Goal: Task Accomplishment & Management: Manage account settings

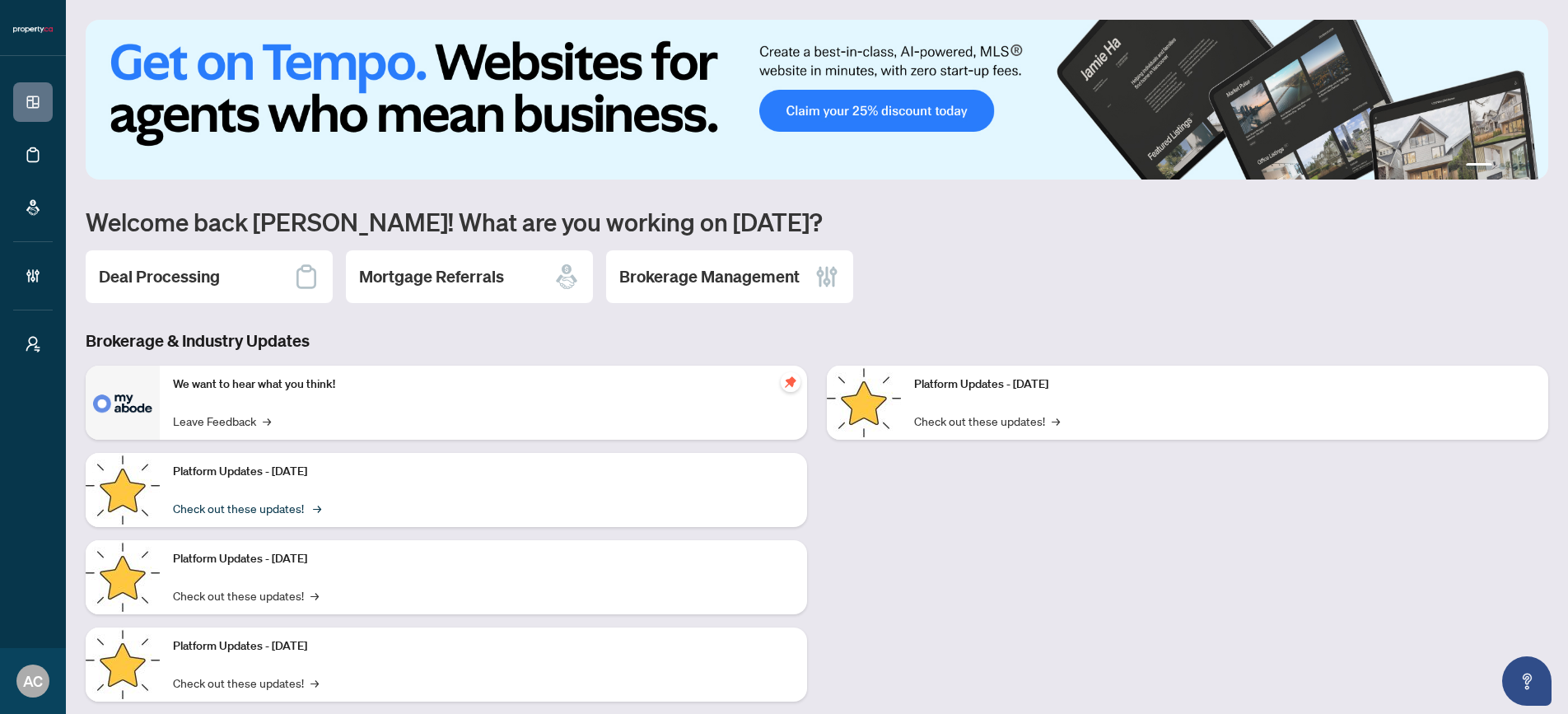
click at [223, 515] on link "Check out these updates! →" at bounding box center [245, 508] width 146 height 18
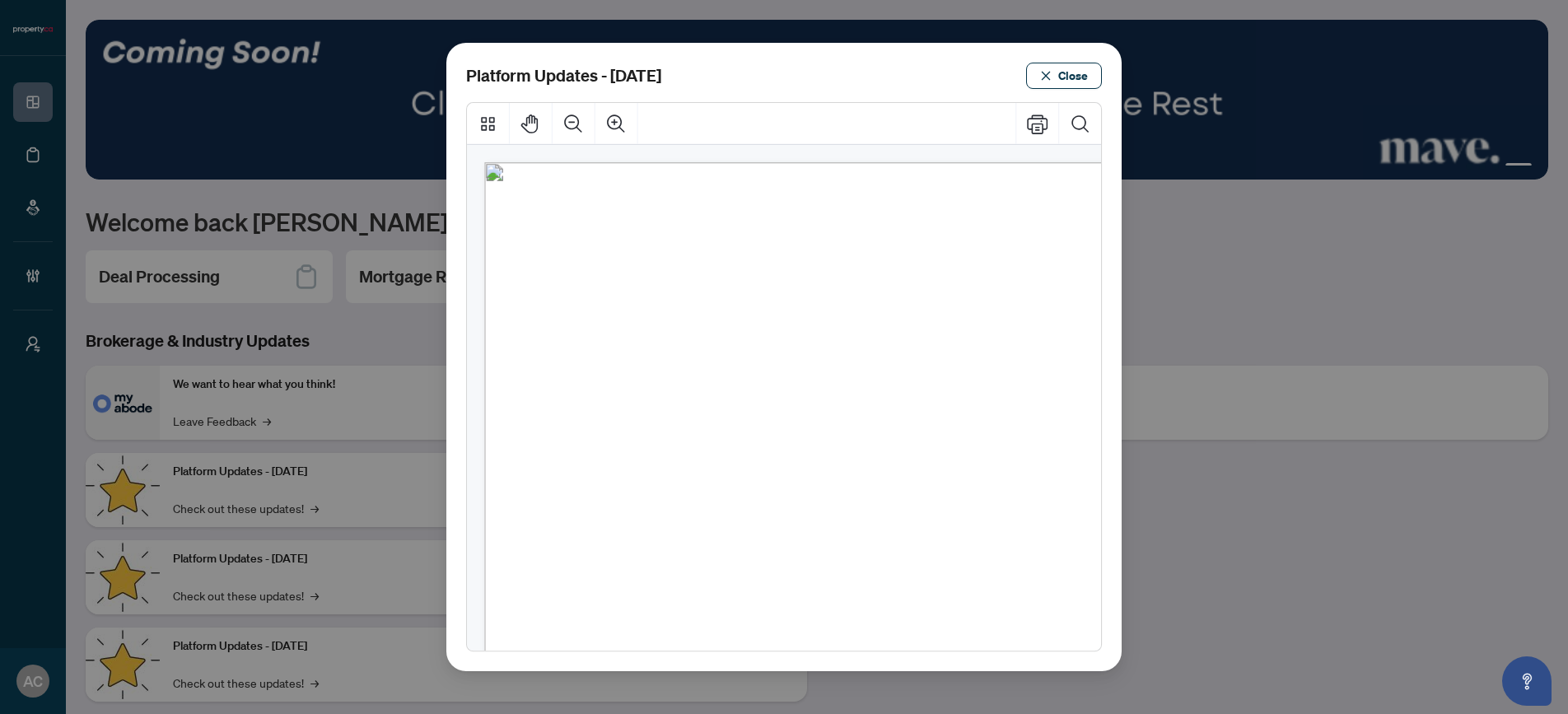
drag, startPoint x: 769, startPoint y: 493, endPoint x: 865, endPoint y: 378, distance: 149.8
click at [804, 494] on span "Updates to the transaction submission email to mention myCommission and link to…" at bounding box center [803, 493] width 411 height 12
click at [1053, 81] on button "Close" at bounding box center [1063, 76] width 75 height 27
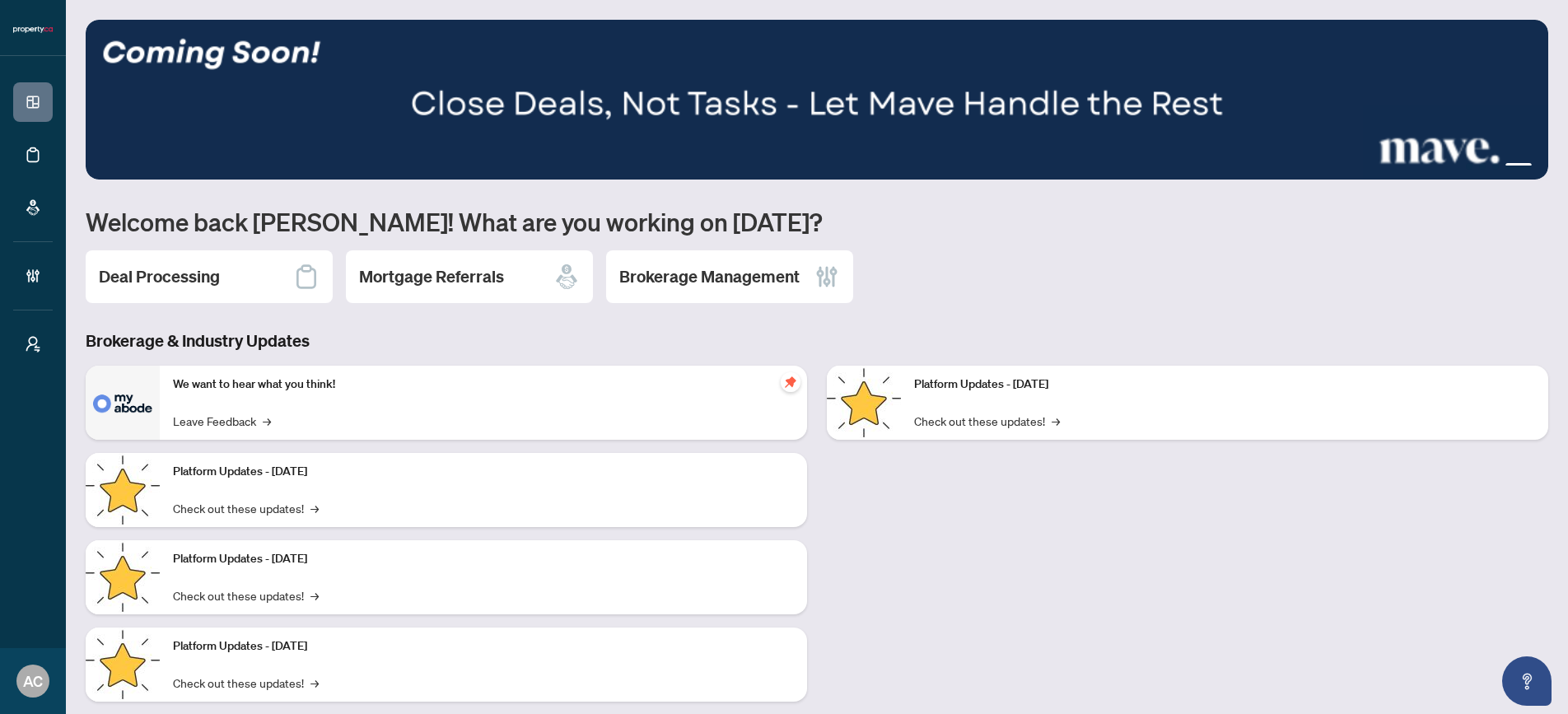
click at [273, 557] on p "Platform Updates - [DATE]" at bounding box center [483, 558] width 621 height 18
click at [204, 562] on p "Platform Updates - [DATE]" at bounding box center [483, 558] width 621 height 18
click at [195, 595] on link "Check out these updates! →" at bounding box center [245, 595] width 146 height 18
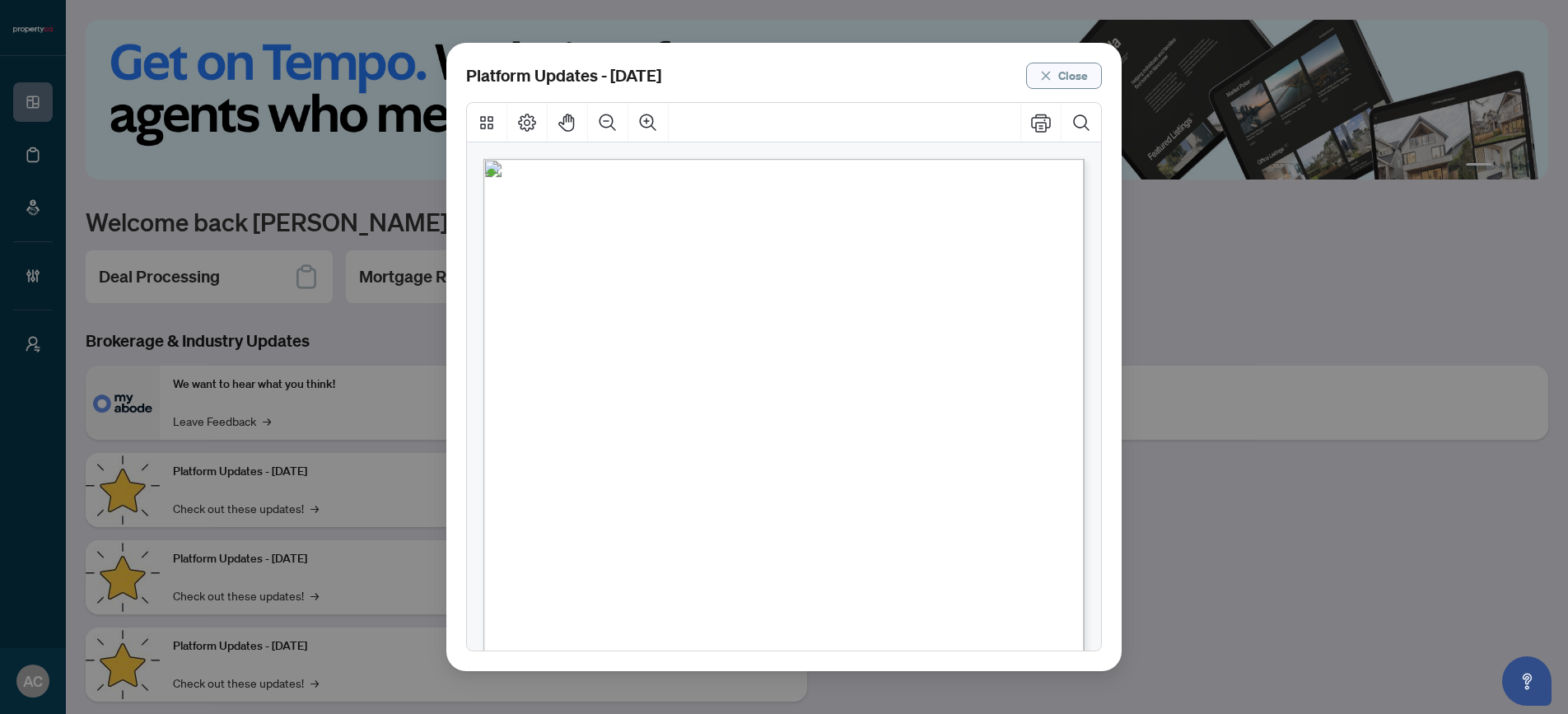
click at [1070, 76] on span "Close" at bounding box center [1072, 76] width 30 height 27
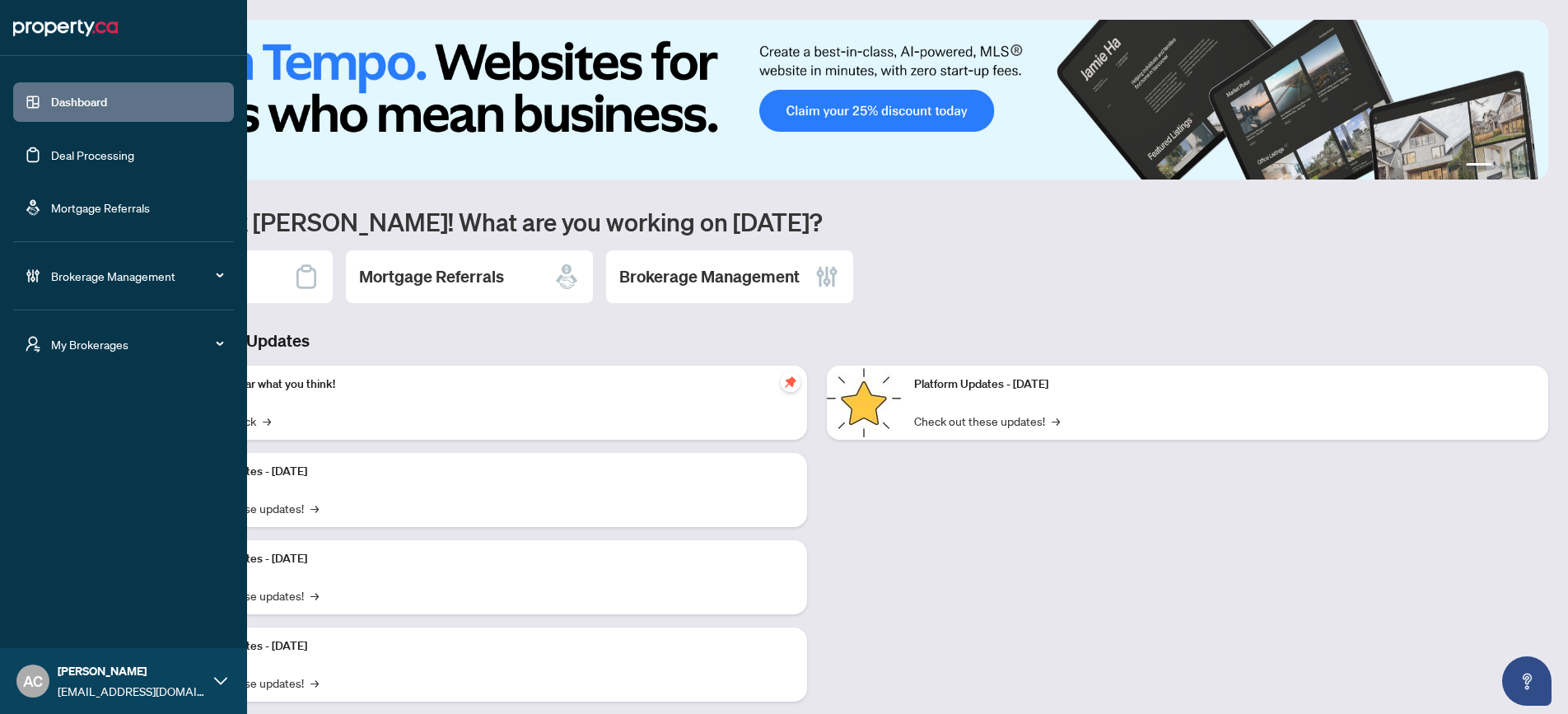
click at [88, 284] on span "Brokerage Management" at bounding box center [136, 275] width 171 height 18
click at [104, 446] on link "Dashboard Settings" at bounding box center [85, 444] width 101 height 15
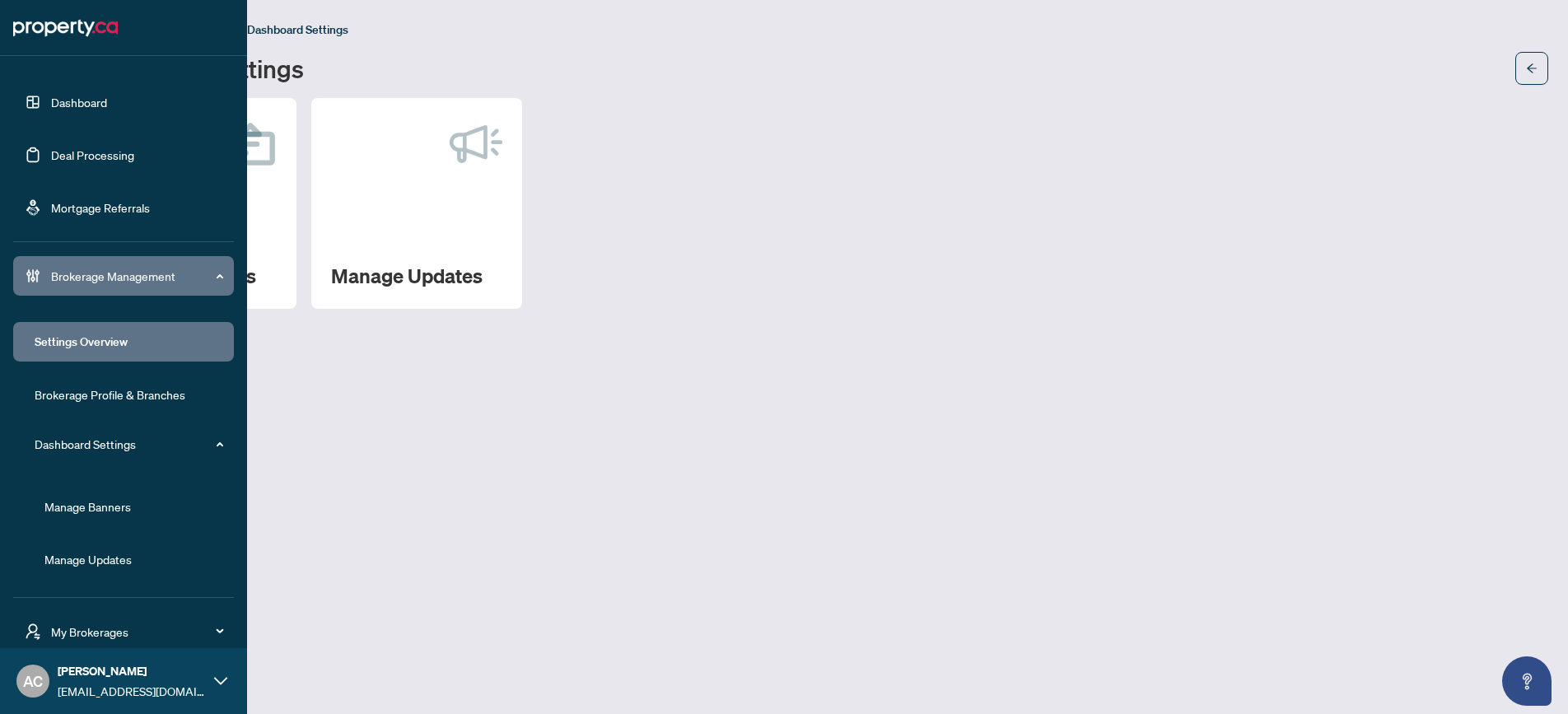
click at [104, 500] on link "Manage Banners" at bounding box center [88, 507] width 87 height 15
